Goal: Check status: Check status

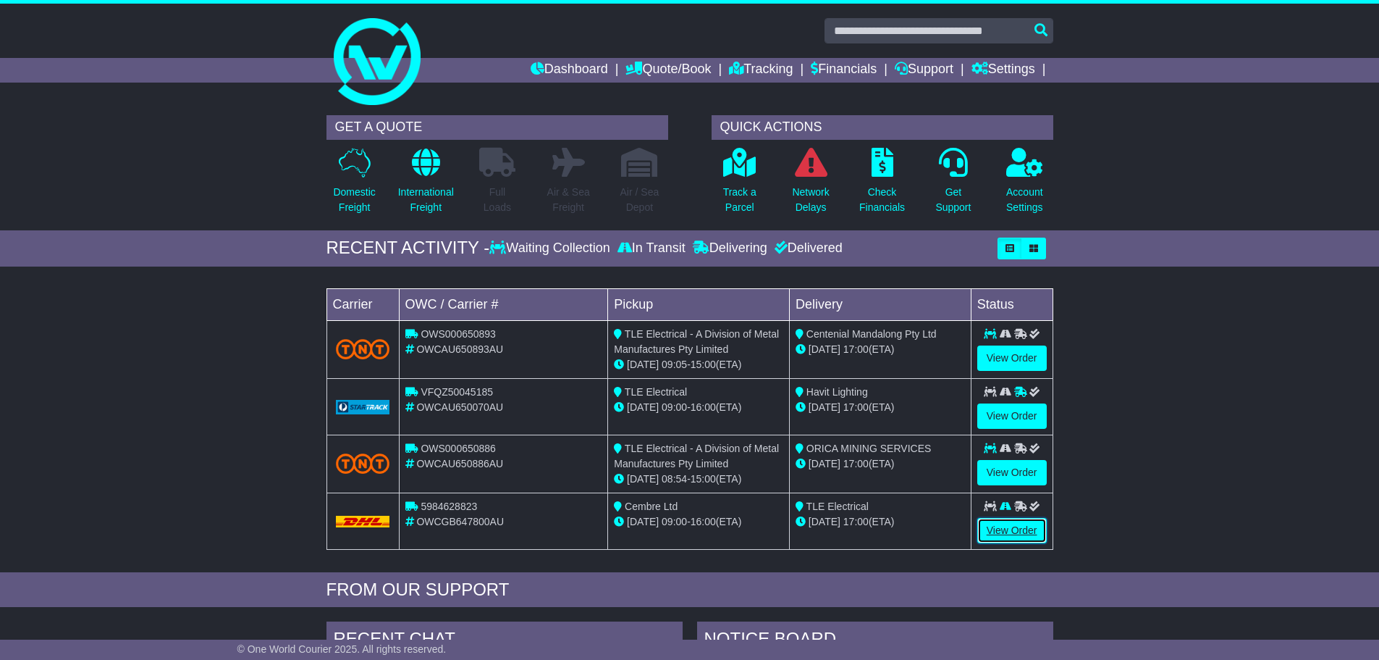
click at [1028, 523] on link "View Order" at bounding box center [1011, 530] width 69 height 25
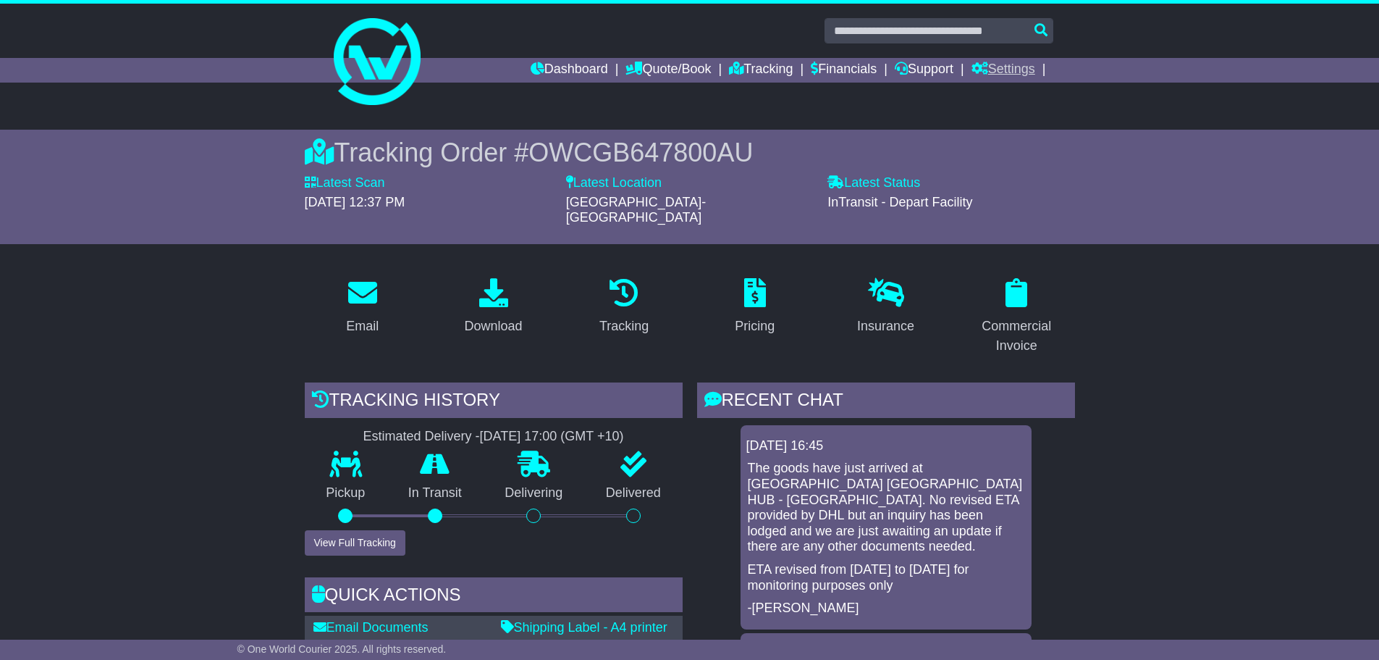
click at [985, 70] on link "Settings" at bounding box center [1004, 70] width 64 height 25
drag, startPoint x: 998, startPoint y: 85, endPoint x: 996, endPoint y: 93, distance: 7.6
click at [998, 87] on div "Settings Address Book" at bounding box center [1030, 103] width 116 height 41
click at [996, 93] on link at bounding box center [689, 62] width 741 height 116
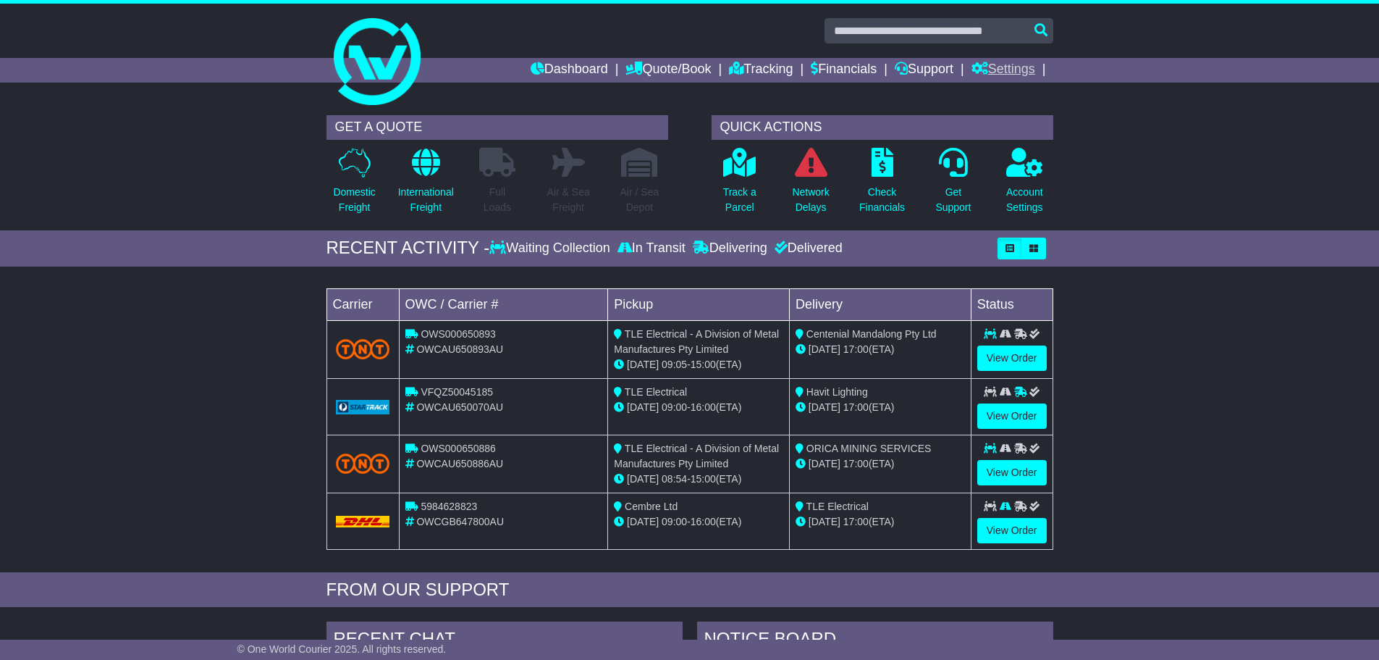
click at [1004, 72] on link "Settings" at bounding box center [1004, 70] width 64 height 25
click at [995, 97] on link "Settings" at bounding box center [1029, 95] width 114 height 16
